Goal: Task Accomplishment & Management: Manage account settings

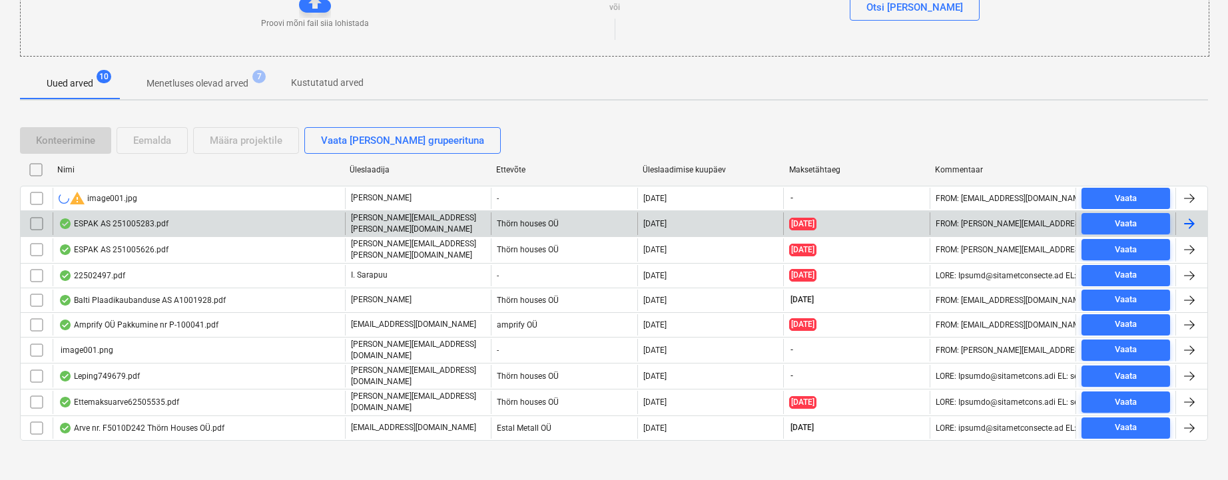
scroll to position [184, 0]
click at [119, 219] on div "ESPAK AS 251005283.pdf" at bounding box center [114, 223] width 110 height 11
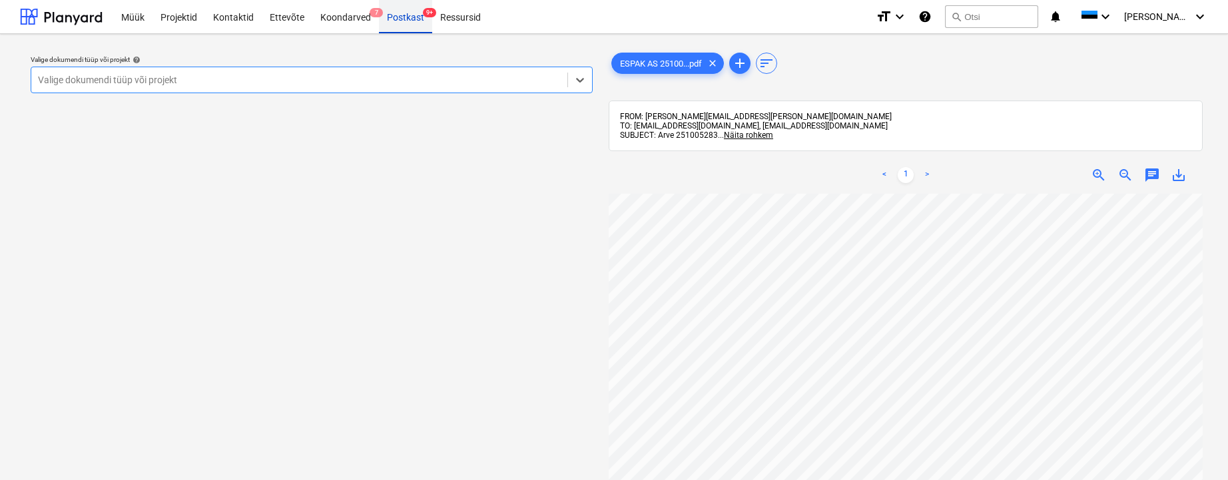
click at [402, 19] on div "Postkast 9+" at bounding box center [405, 16] width 53 height 34
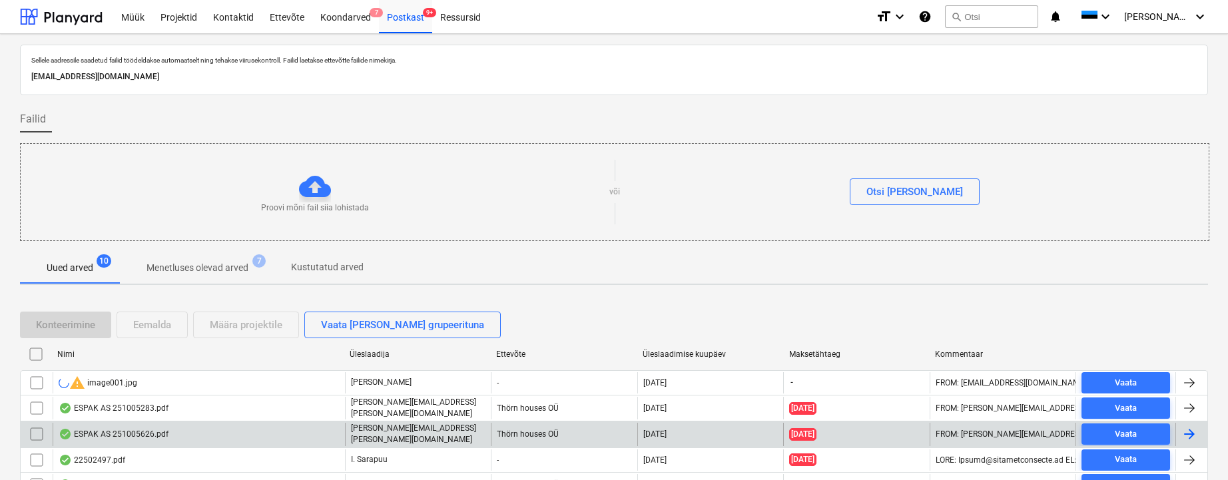
click at [155, 430] on div "ESPAK AS 251005626.pdf" at bounding box center [114, 434] width 110 height 11
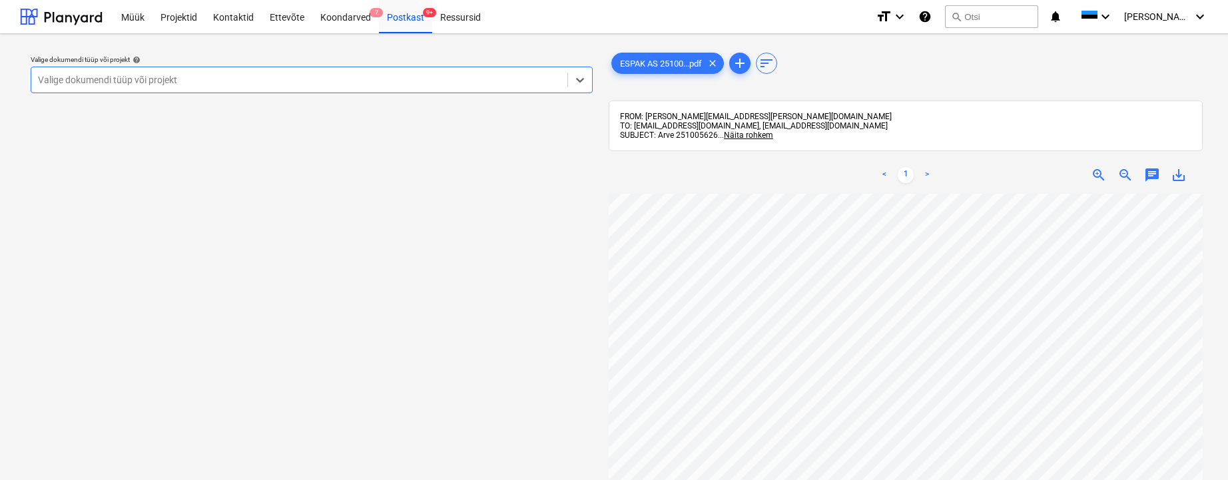
scroll to position [25, 0]
drag, startPoint x: 69, startPoint y: 79, endPoint x: 23, endPoint y: 99, distance: 50.7
click at [69, 80] on div "Valige dokumendi tüüp või projekt" at bounding box center [299, 80] width 523 height 11
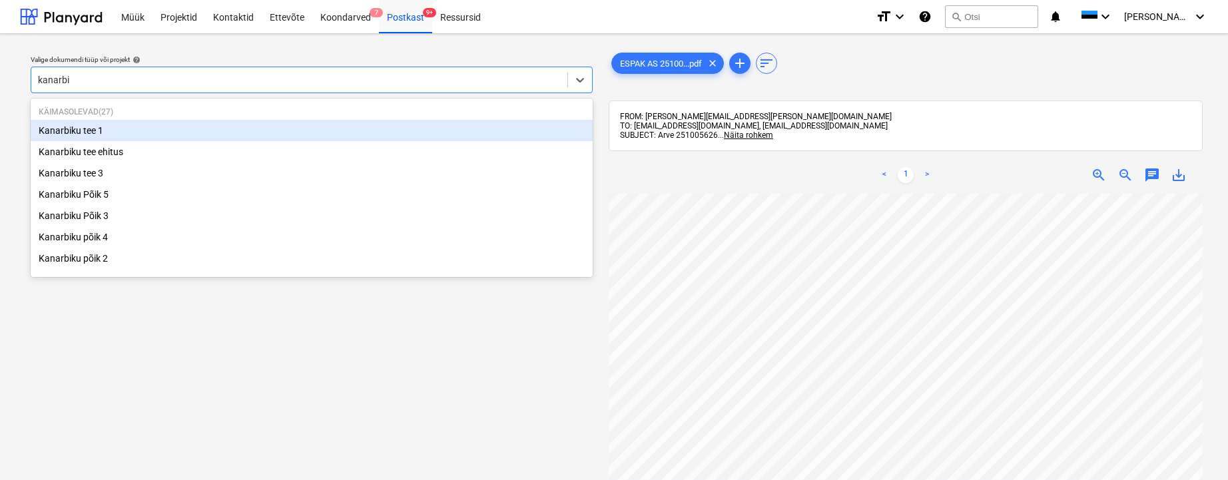
type input "kanarbik"
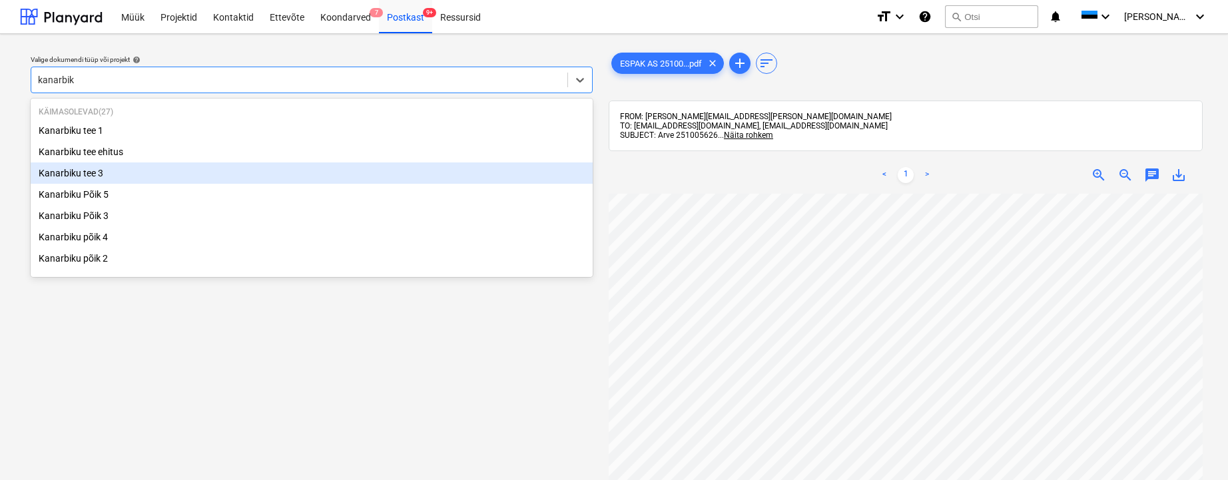
click at [94, 172] on div "Kanarbiku tee 3" at bounding box center [312, 172] width 562 height 21
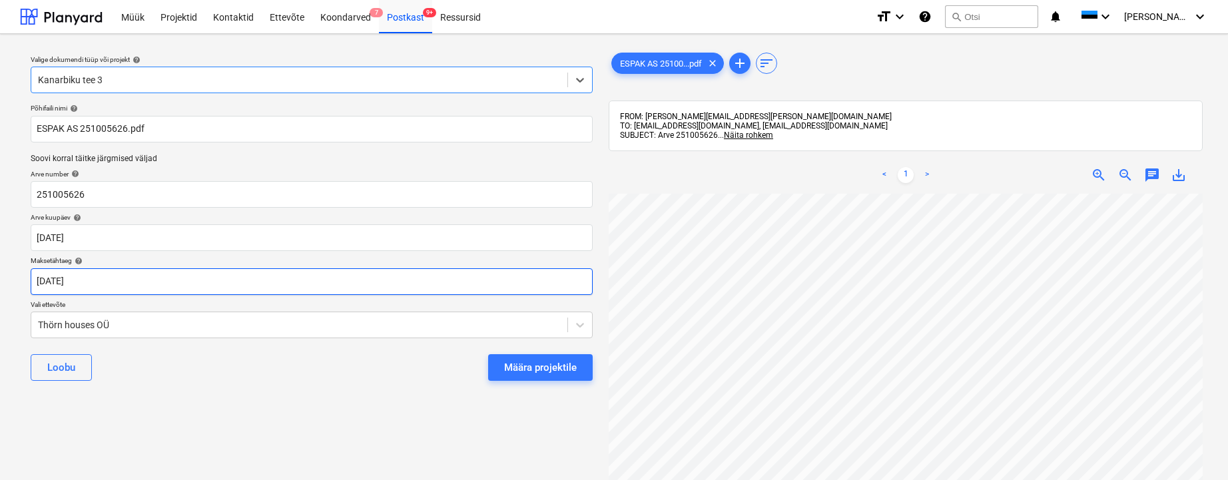
click at [54, 279] on body "Müük Projektid Kontaktid Ettevõte Koondarved 7 Postkast 9+ Ressursid format_siz…" at bounding box center [614, 240] width 1228 height 480
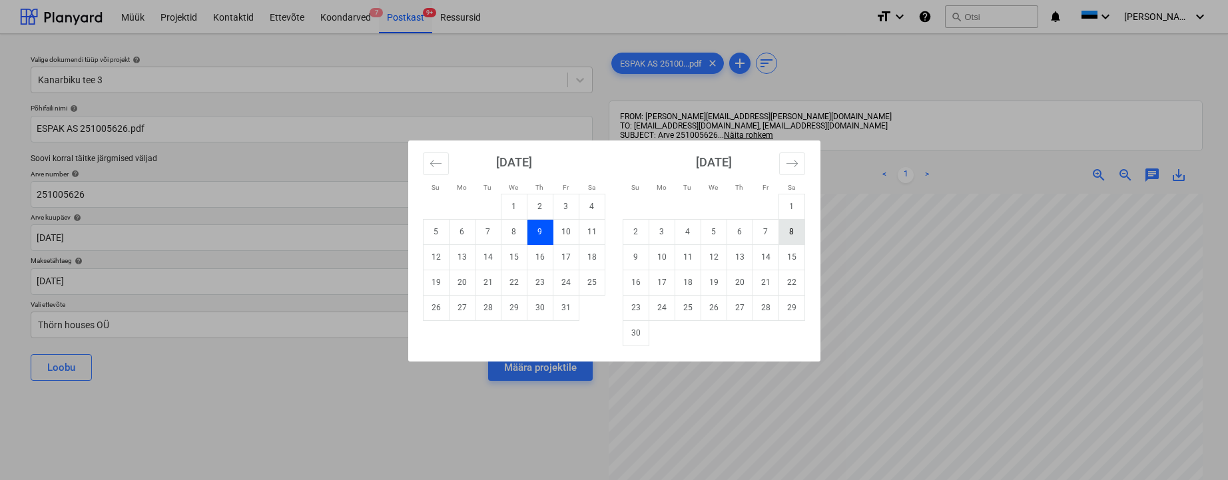
click at [790, 238] on td "8" at bounding box center [792, 231] width 26 height 25
type input "[DATE]"
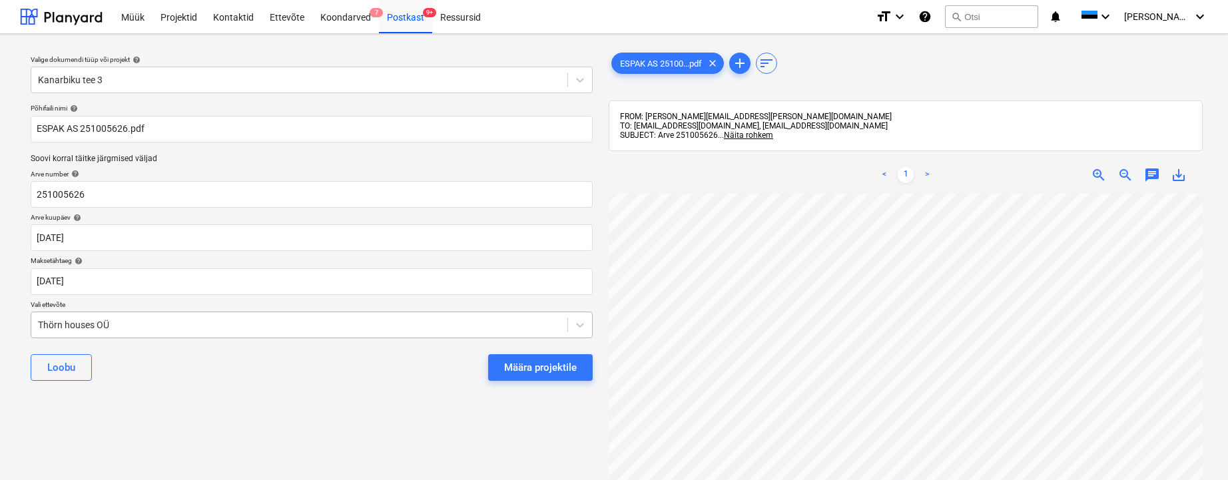
click at [37, 322] on body "Müük Projektid Kontaktid Ettevõte Koondarved 7 Postkast 9+ Ressursid format_siz…" at bounding box center [614, 240] width 1228 height 480
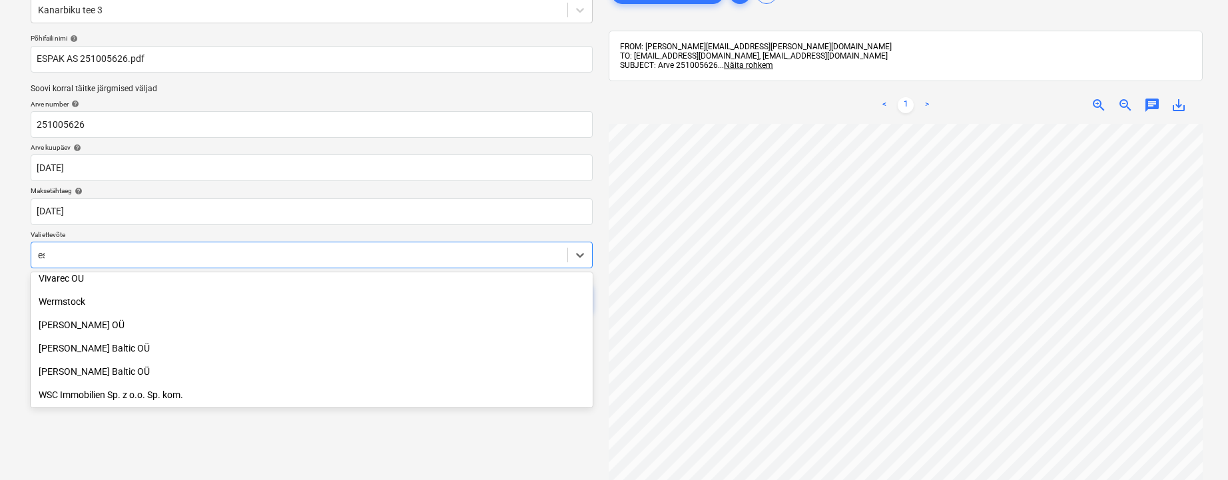
scroll to position [1103, 0]
type input "esp"
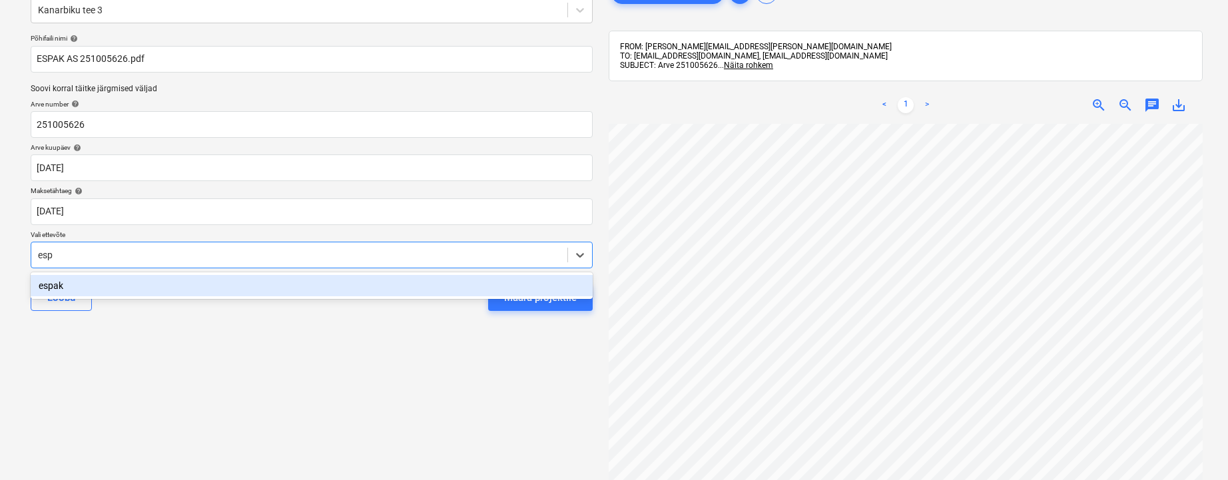
click at [51, 284] on div "espak" at bounding box center [312, 285] width 562 height 21
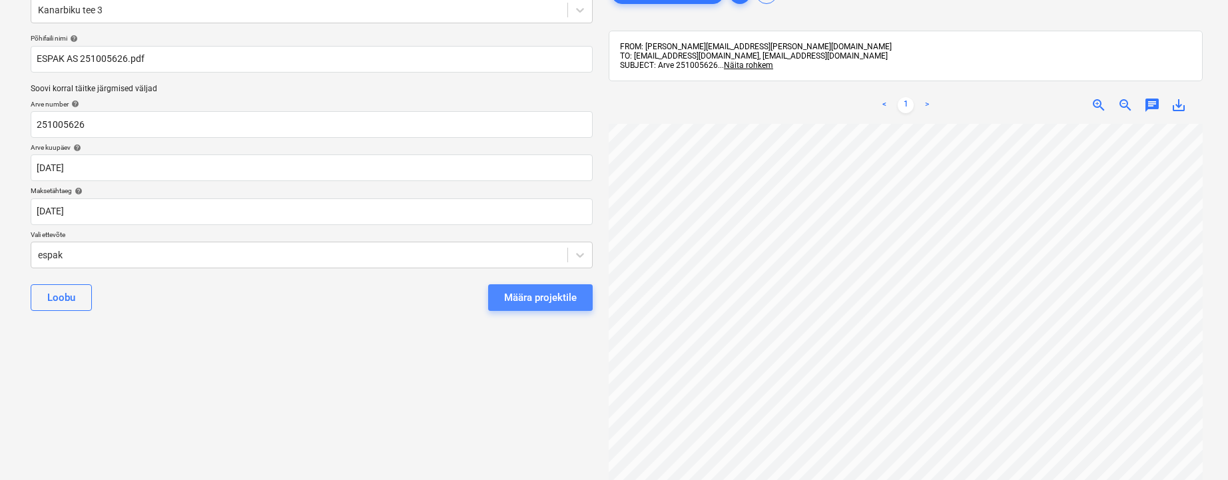
click at [559, 297] on div "Määra projektile" at bounding box center [540, 297] width 73 height 17
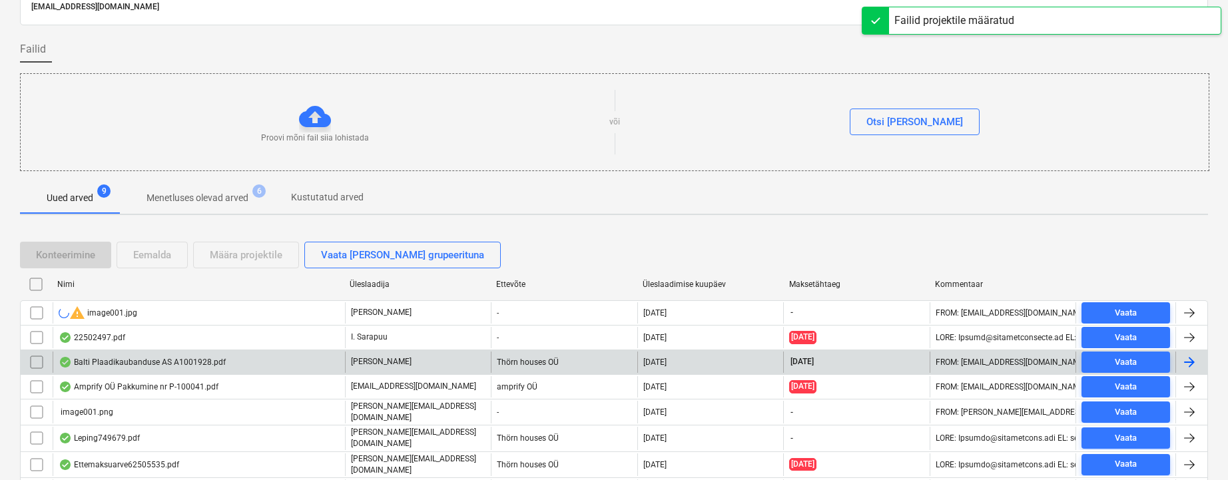
click at [151, 364] on div "Balti Plaadikaubanduse AS A1001928.pdf" at bounding box center [142, 362] width 167 height 11
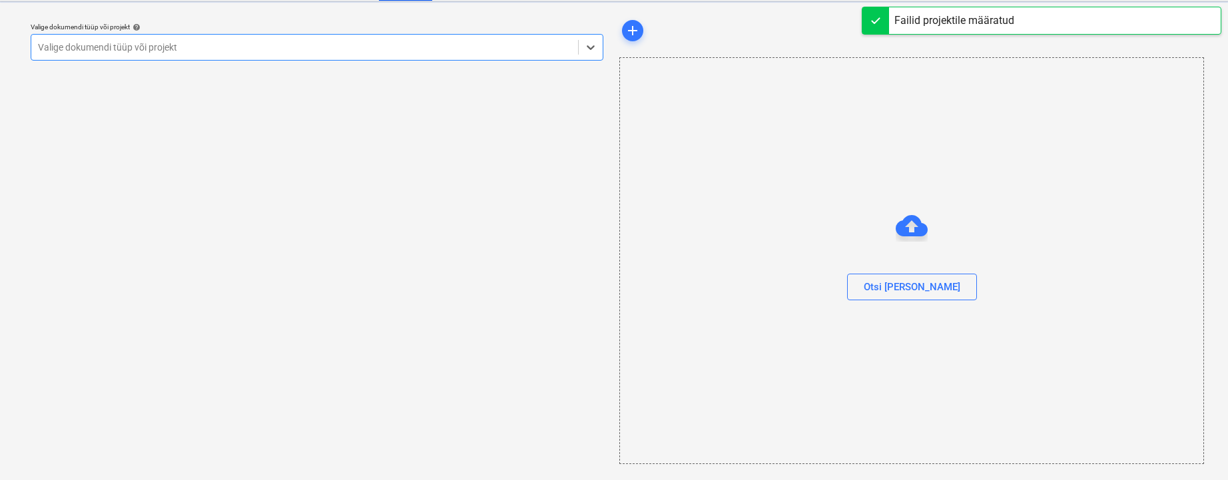
scroll to position [33, 0]
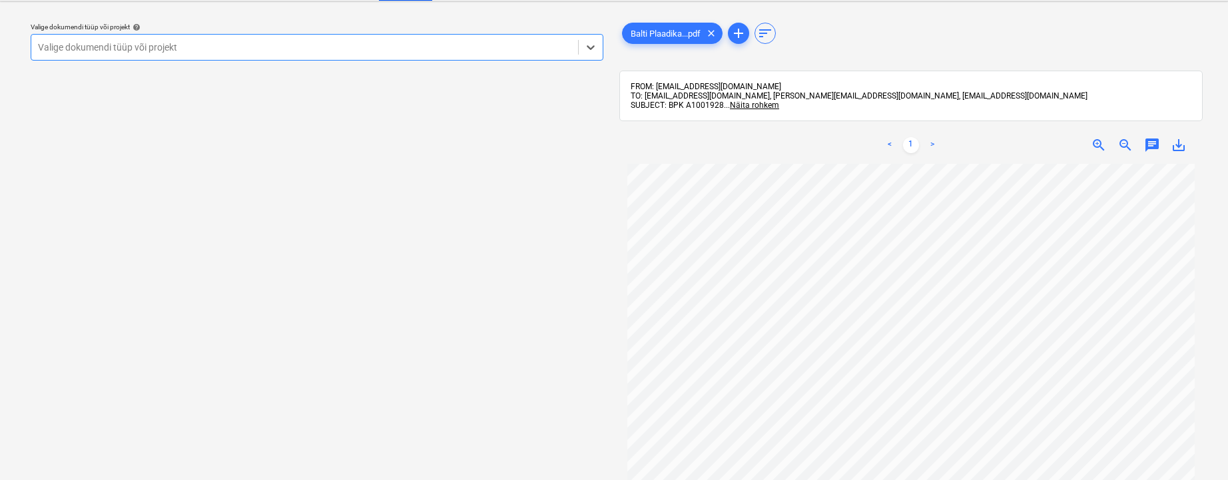
click at [65, 49] on div "Valige dokumendi tüüp või projekt" at bounding box center [304, 47] width 533 height 11
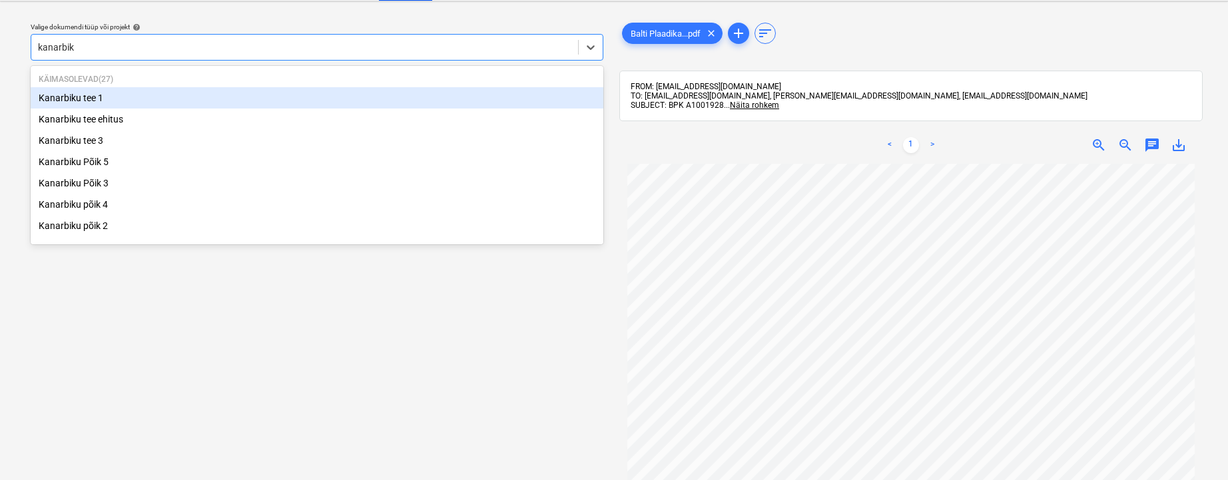
type input "kanarbiku"
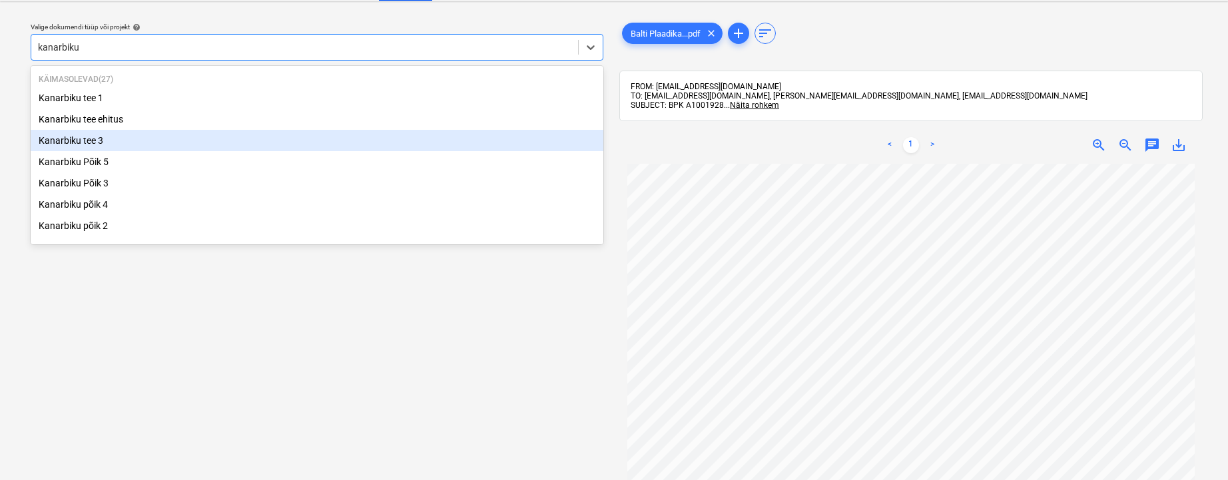
click at [79, 141] on div "Kanarbiku tee 3" at bounding box center [317, 140] width 573 height 21
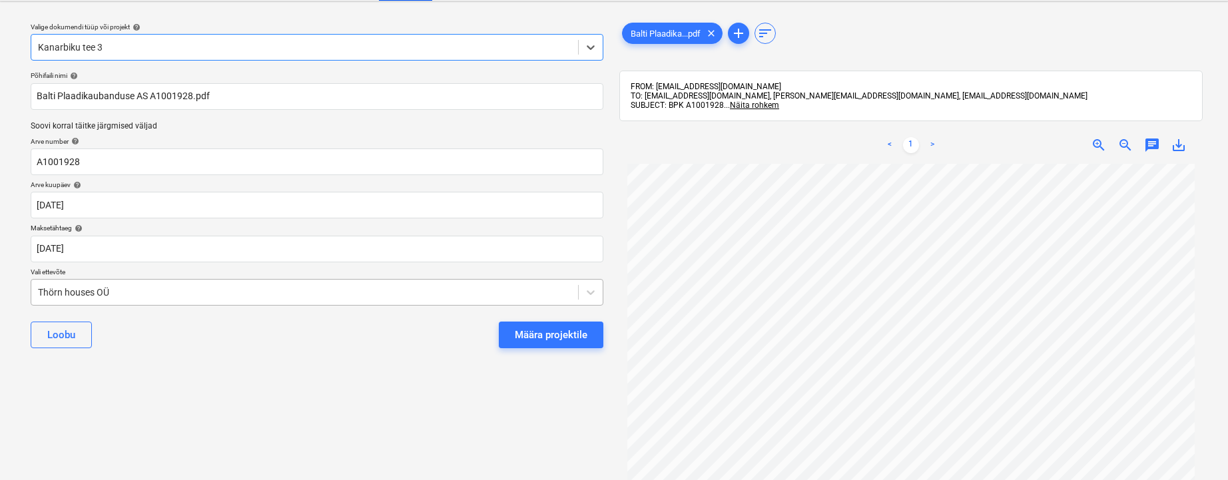
click at [35, 291] on body "Müük Projektid Kontaktid Ettevõte Koondarved 7 Postkast 9+ Ressursid format_siz…" at bounding box center [614, 207] width 1228 height 480
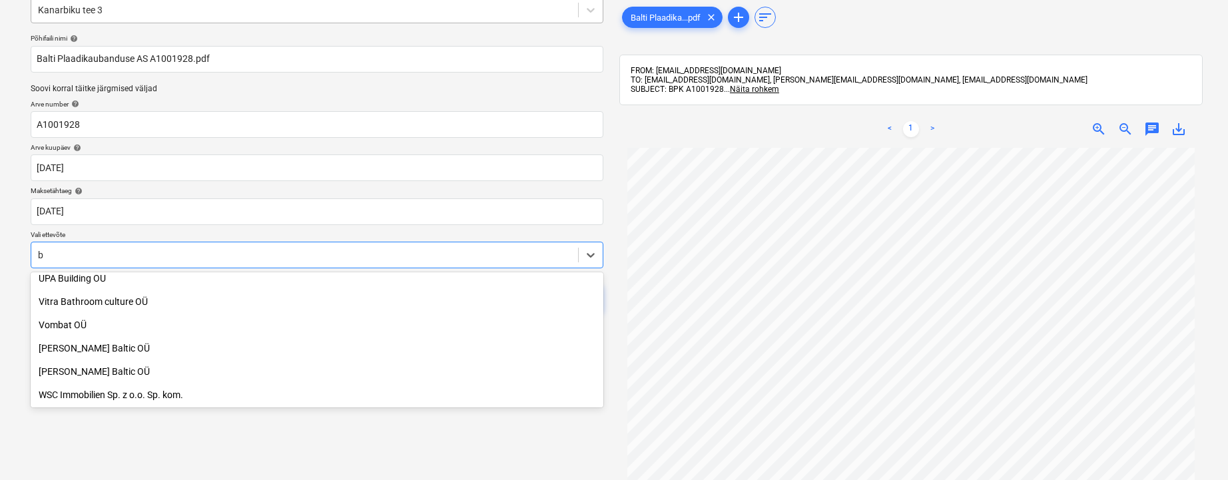
scroll to position [940, 0]
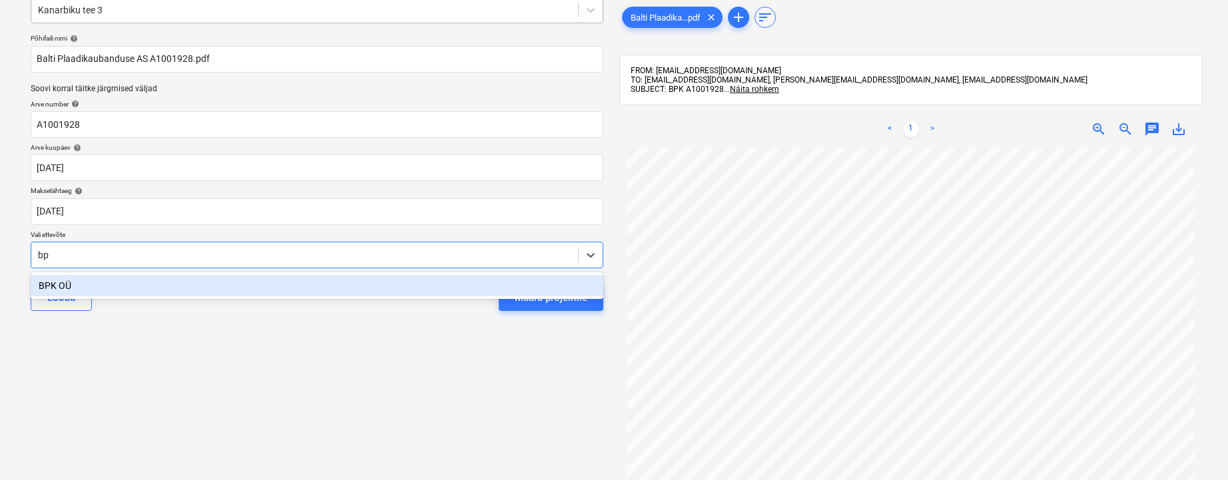
type input "bpk"
click at [71, 287] on div "BPK OÜ" at bounding box center [317, 285] width 573 height 21
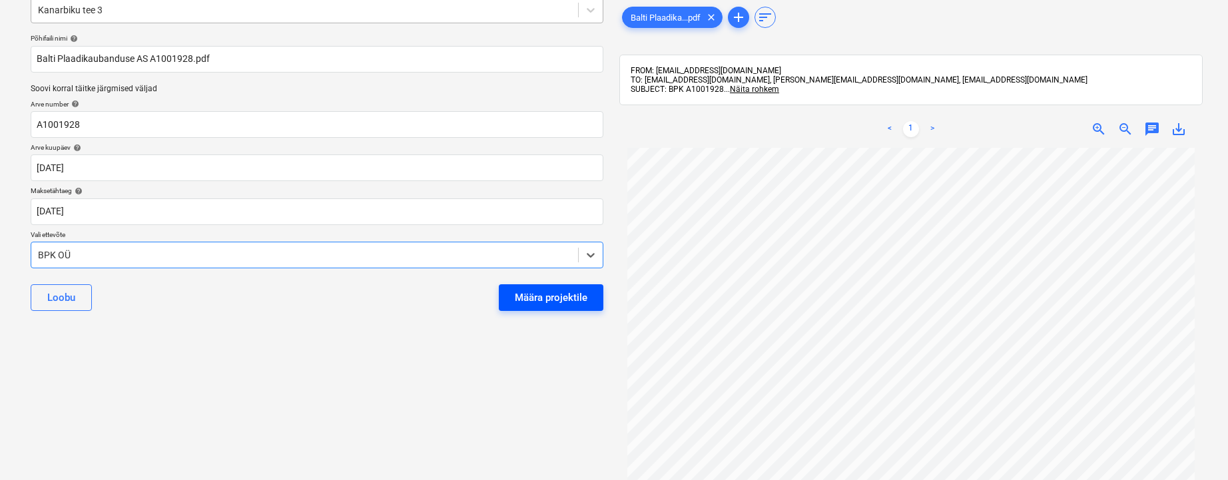
click at [573, 297] on div "Määra projektile" at bounding box center [551, 297] width 73 height 17
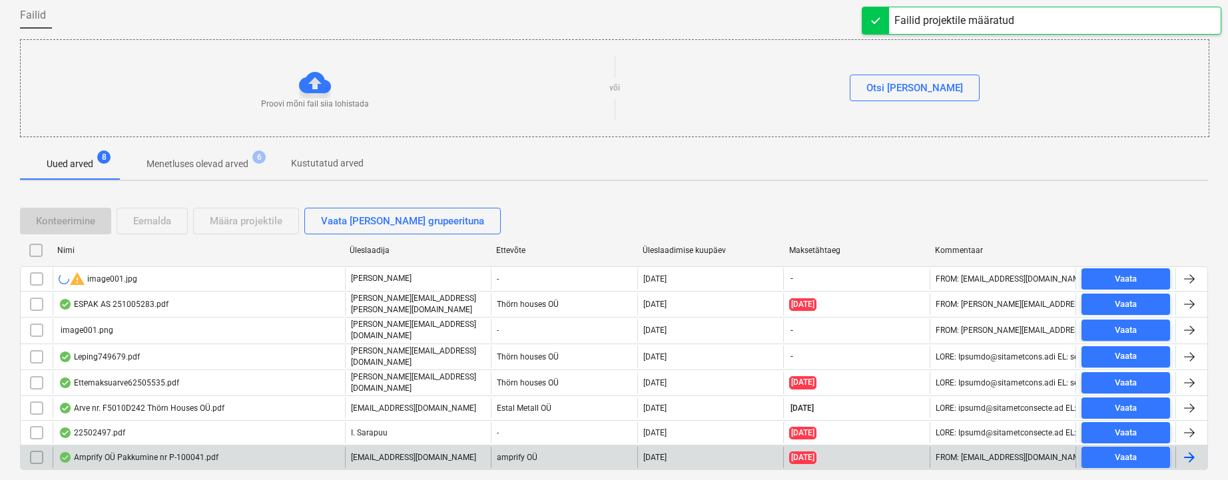
scroll to position [135, 0]
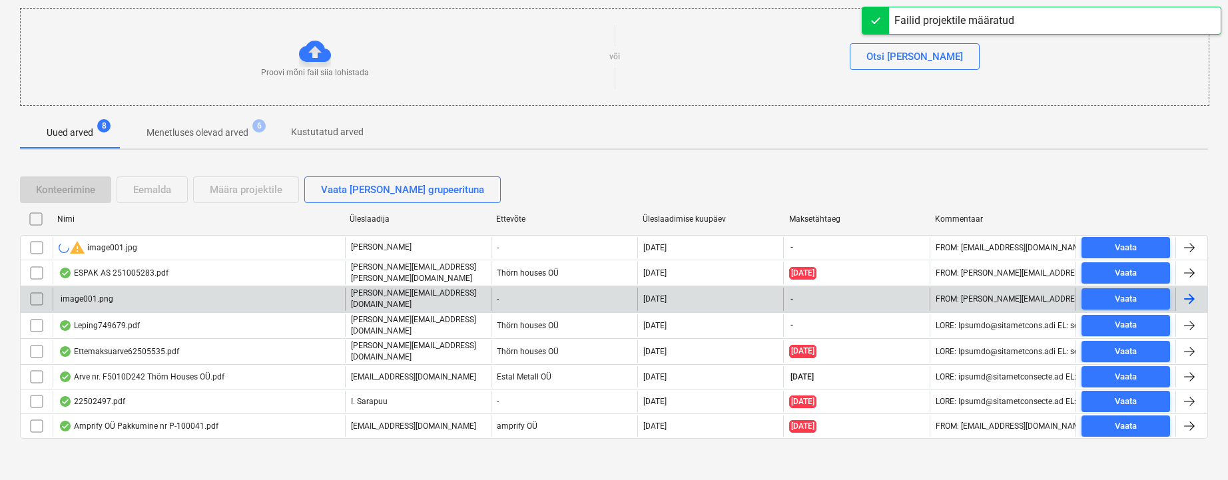
click at [89, 300] on div "image001.png" at bounding box center [86, 298] width 55 height 9
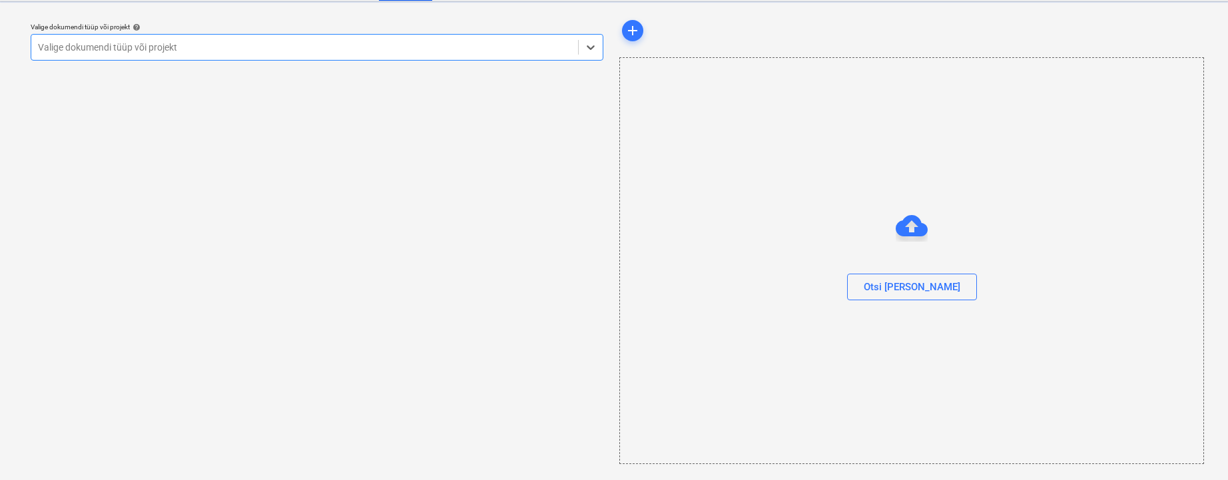
scroll to position [33, 0]
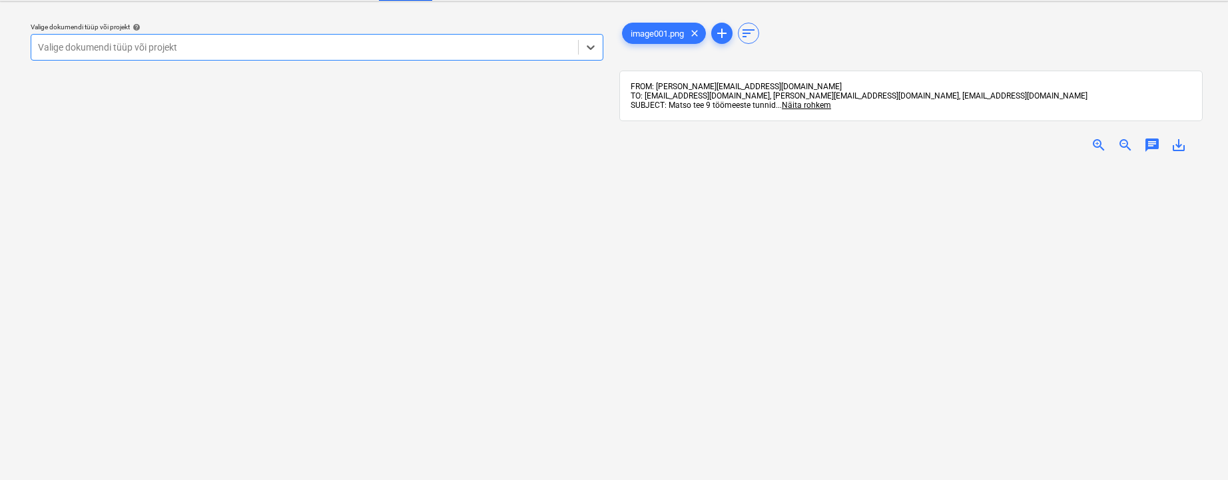
click at [39, 45] on div "Valige dokumendi tüüp või projekt" at bounding box center [304, 47] width 533 height 11
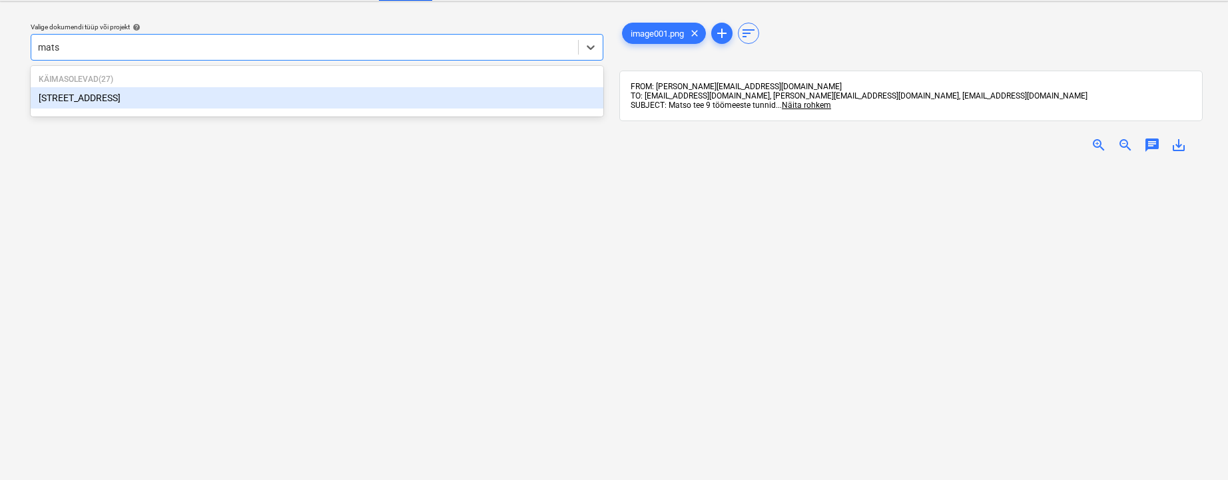
type input "matso"
click at [75, 101] on div "[STREET_ADDRESS]" at bounding box center [317, 97] width 573 height 21
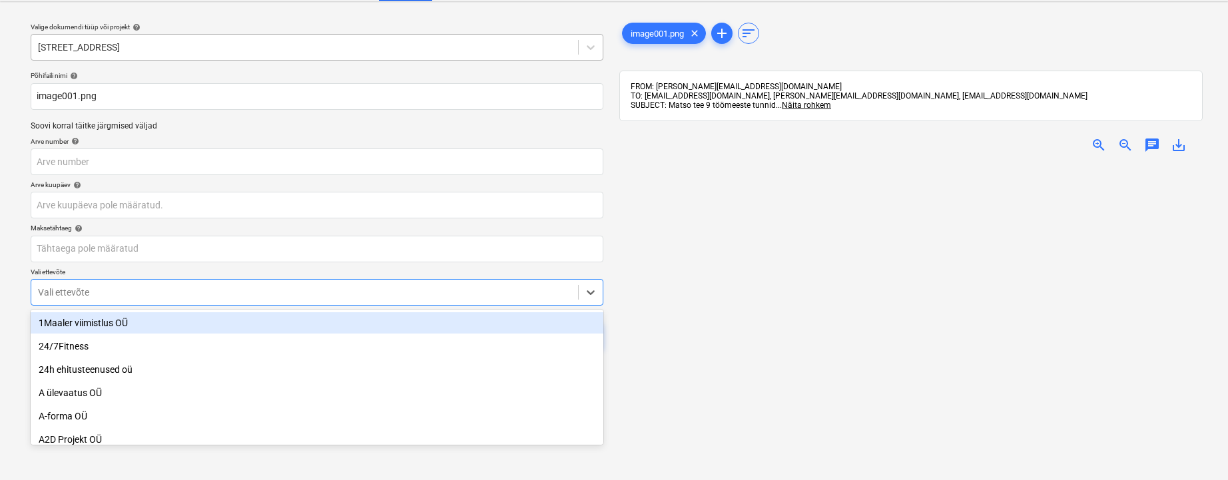
click at [45, 292] on div "Põhifaili nimi help image001.png Soovi korral täitke järgmised väljad Arve numb…" at bounding box center [316, 215] width 583 height 298
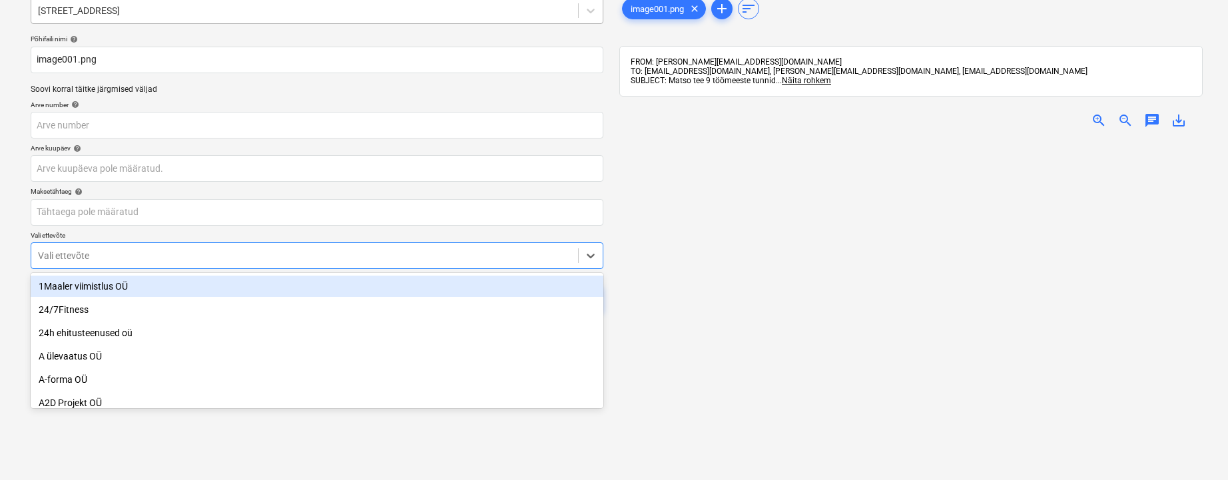
scroll to position [70, 0]
type input "thö"
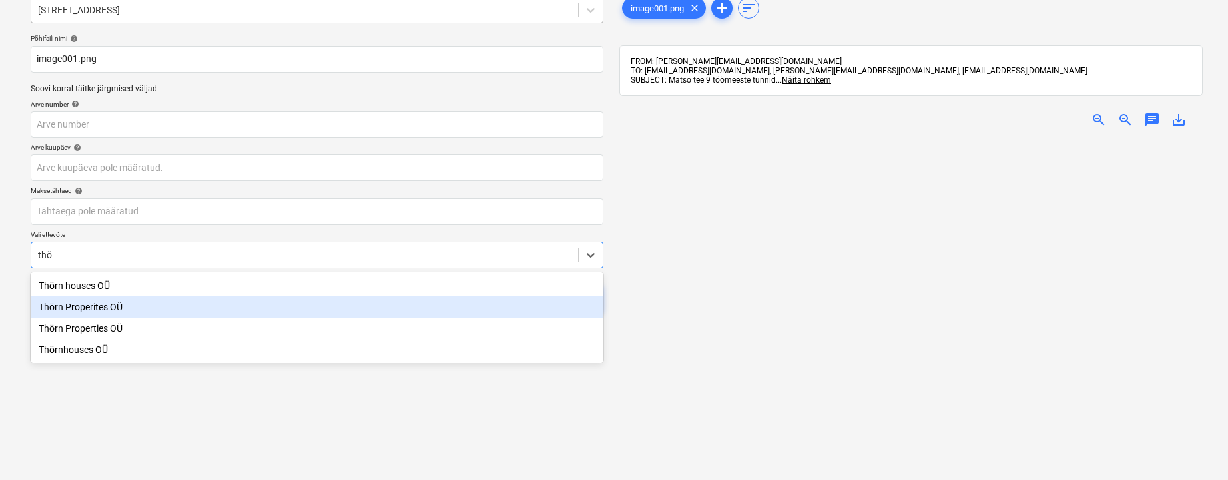
click at [81, 288] on div "Thörn houses OÜ" at bounding box center [317, 285] width 573 height 21
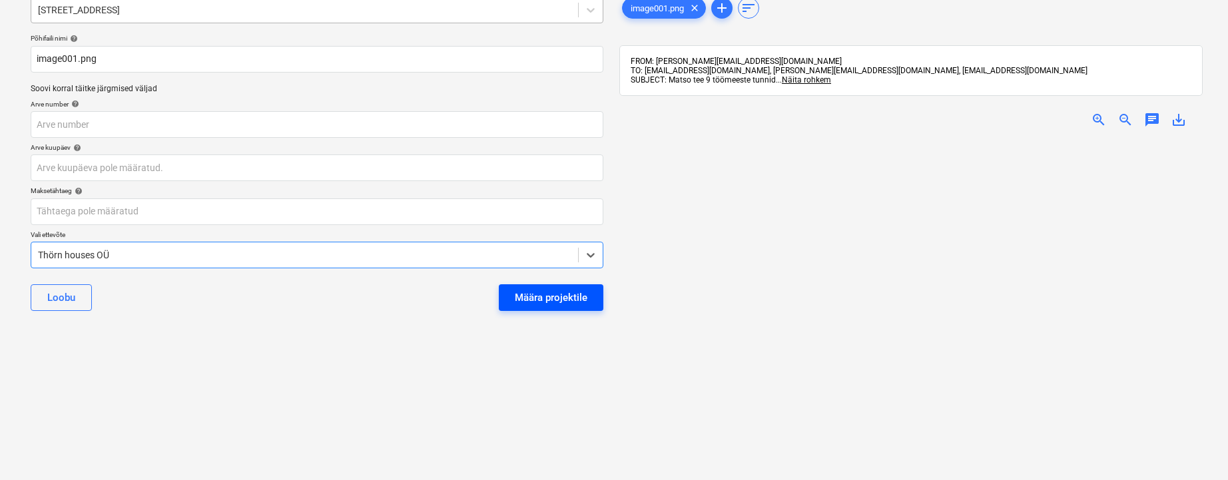
click at [538, 287] on button "Määra projektile" at bounding box center [551, 297] width 105 height 27
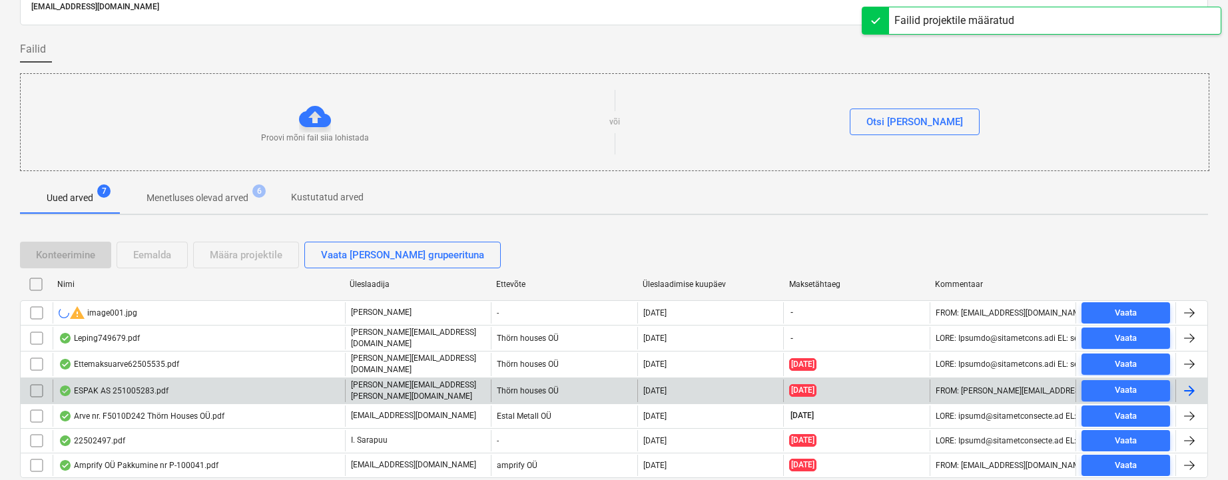
scroll to position [111, 0]
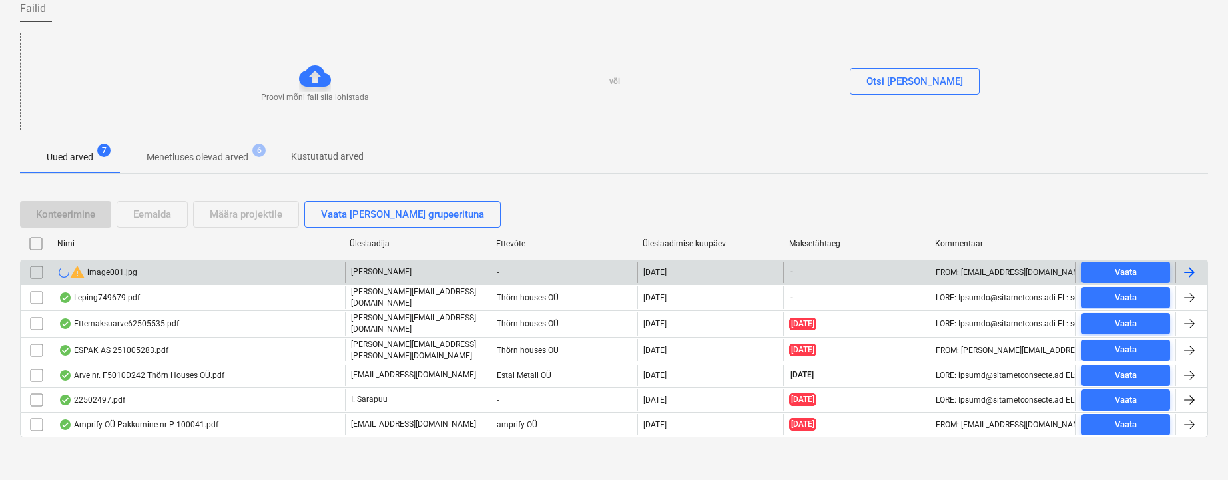
click at [123, 272] on div "warning image001.jpg" at bounding box center [98, 272] width 79 height 16
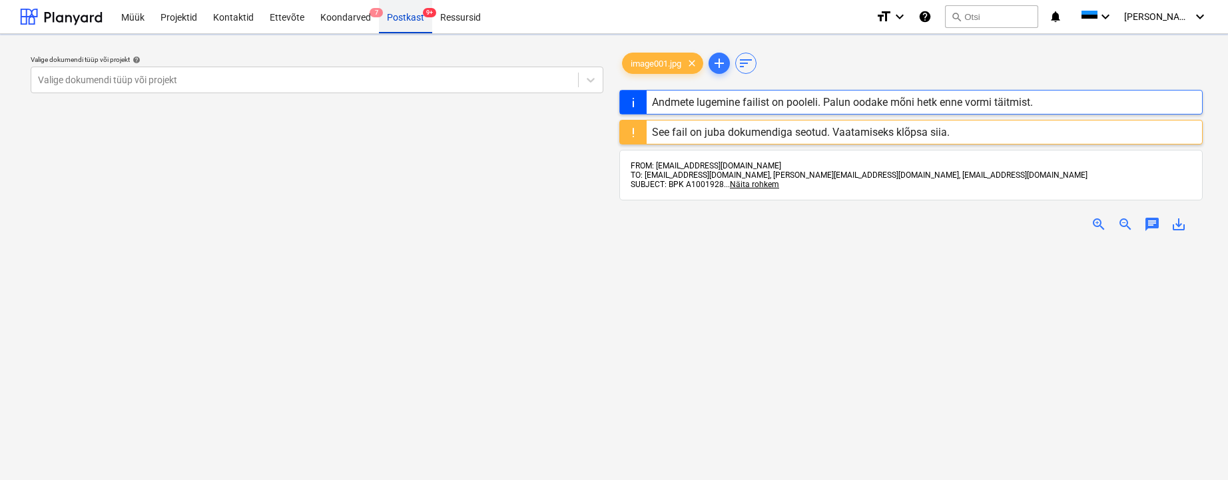
click at [408, 24] on div "Postkast 9+" at bounding box center [405, 16] width 53 height 34
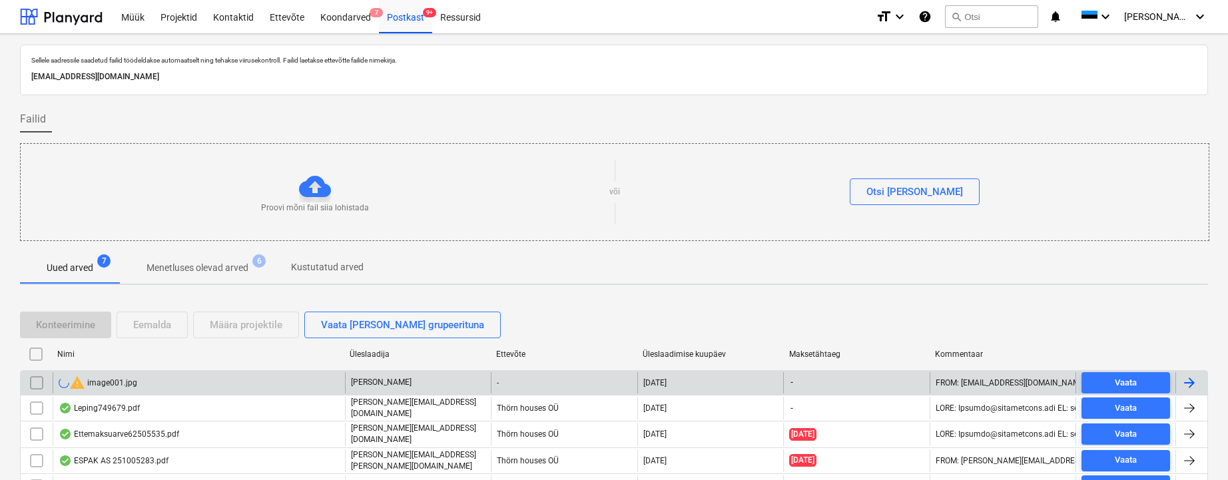
click at [37, 382] on input "checkbox" at bounding box center [36, 382] width 21 height 21
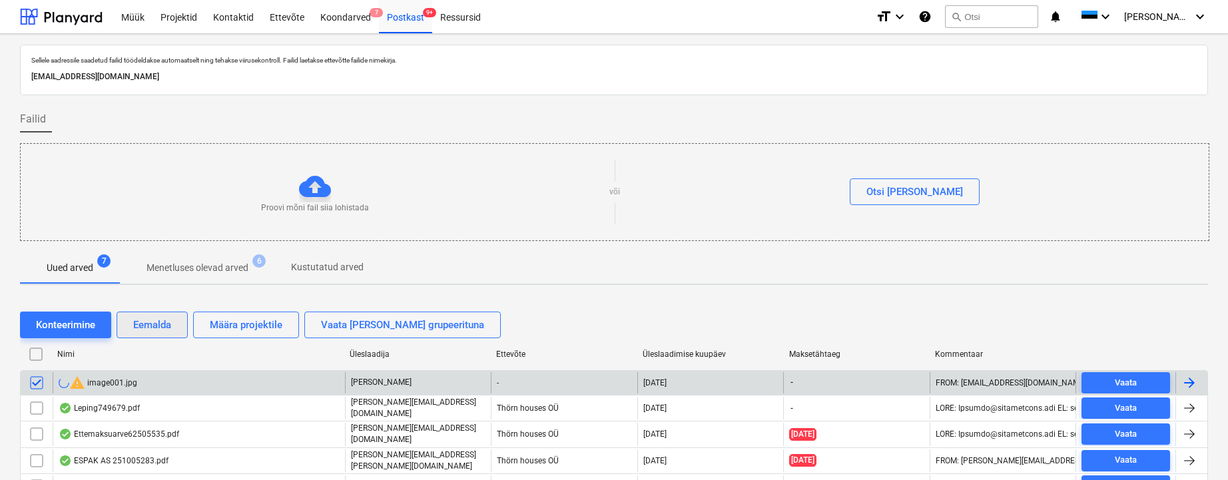
click at [148, 327] on div "Eemalda" at bounding box center [152, 324] width 38 height 17
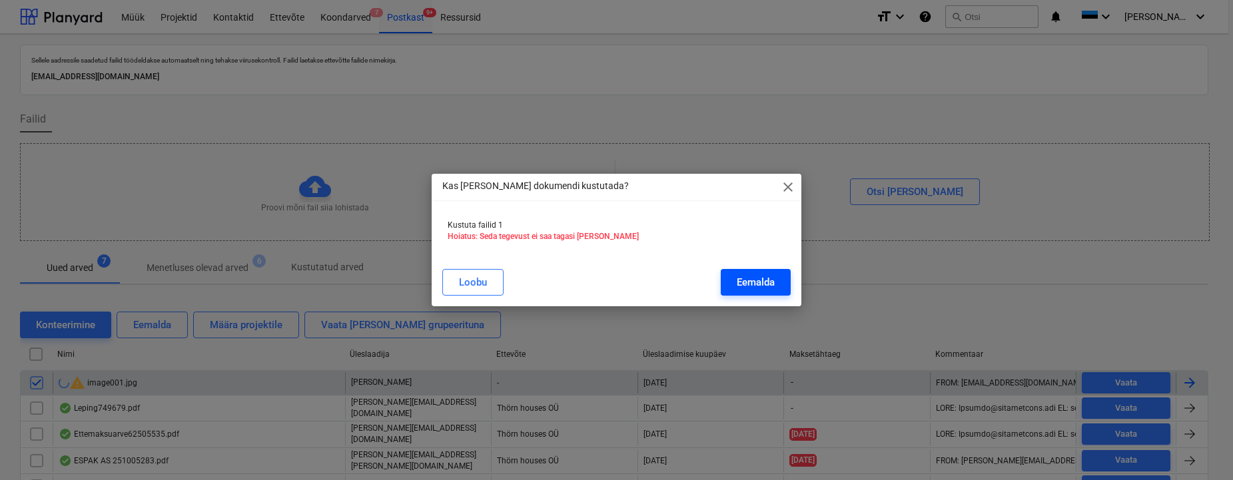
click at [760, 277] on div "Eemalda" at bounding box center [756, 282] width 38 height 17
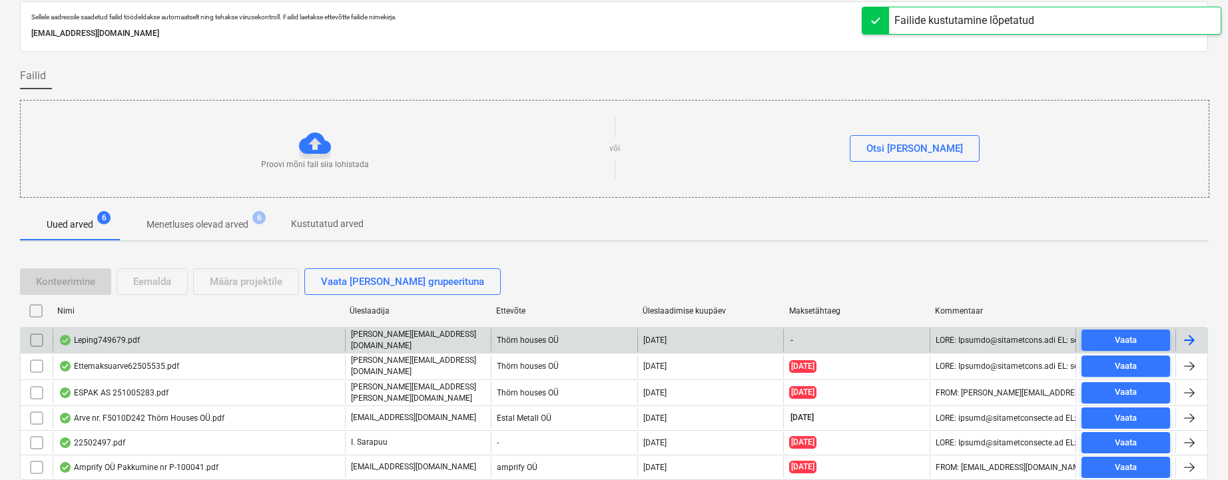
scroll to position [86, 0]
